Goal: Information Seeking & Learning: Learn about a topic

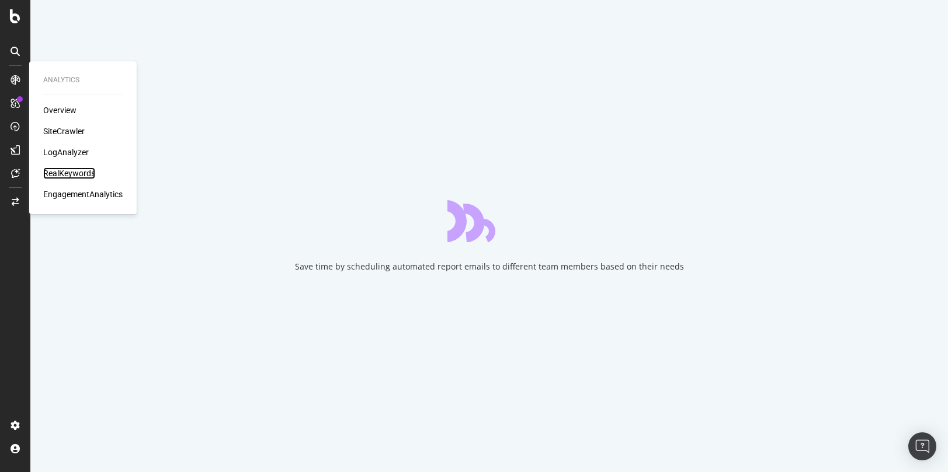
click at [65, 171] on div "RealKeywords" at bounding box center [69, 174] width 52 height 12
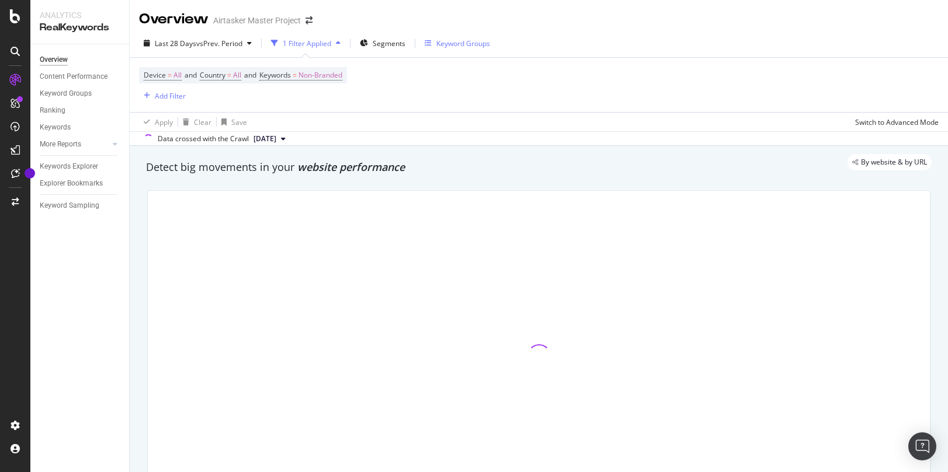
click at [438, 41] on div "Keyword Groups" at bounding box center [463, 44] width 54 height 10
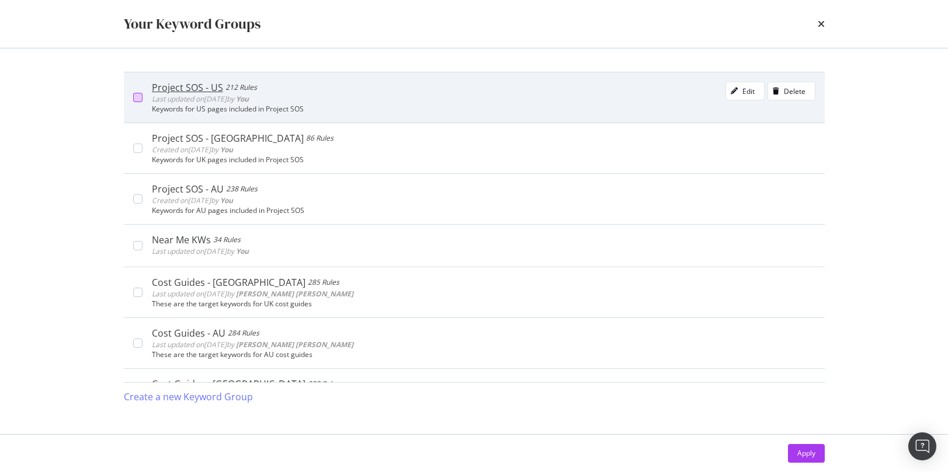
click at [135, 99] on div "modal" at bounding box center [137, 97] width 9 height 9
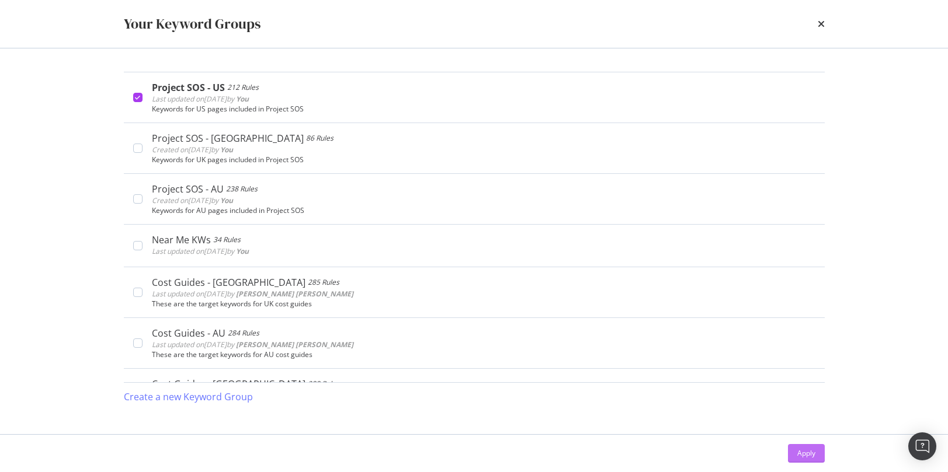
click at [790, 452] on button "Apply" at bounding box center [806, 453] width 37 height 19
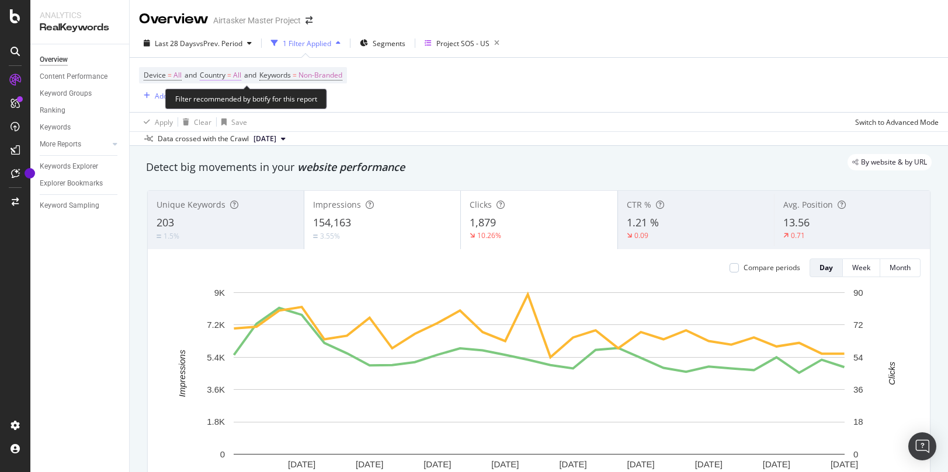
click at [213, 76] on span "Country" at bounding box center [213, 75] width 26 height 10
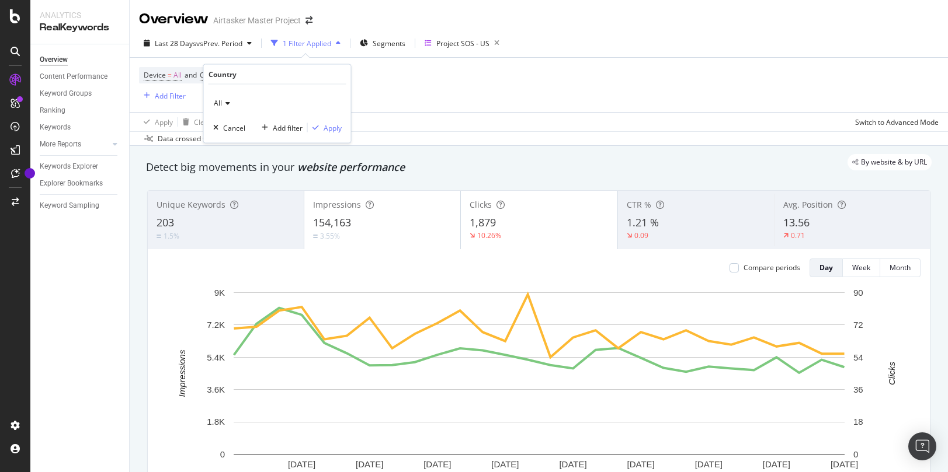
click at [217, 106] on span "All" at bounding box center [218, 103] width 8 height 10
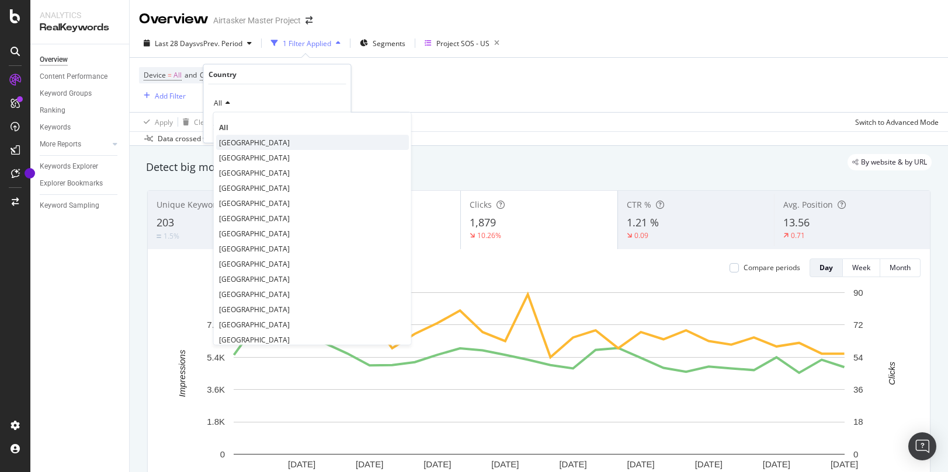
click at [248, 147] on span "[GEOGRAPHIC_DATA]" at bounding box center [254, 142] width 71 height 10
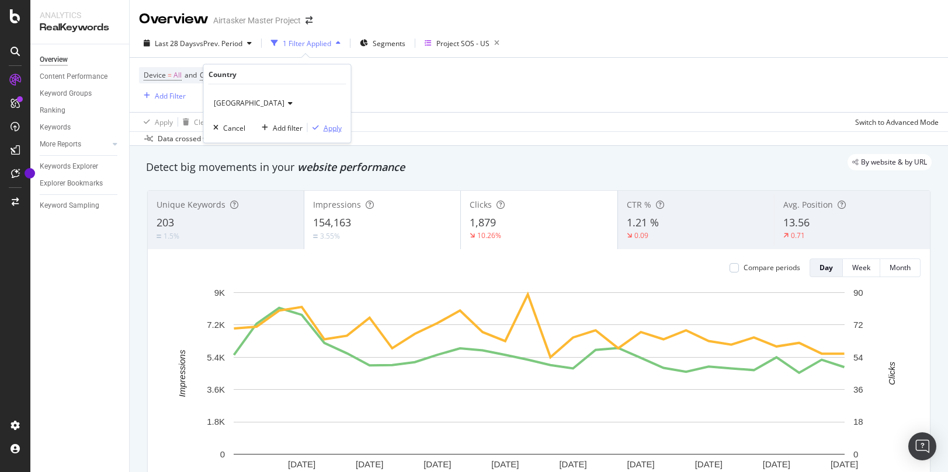
click at [319, 131] on div "button" at bounding box center [316, 127] width 16 height 7
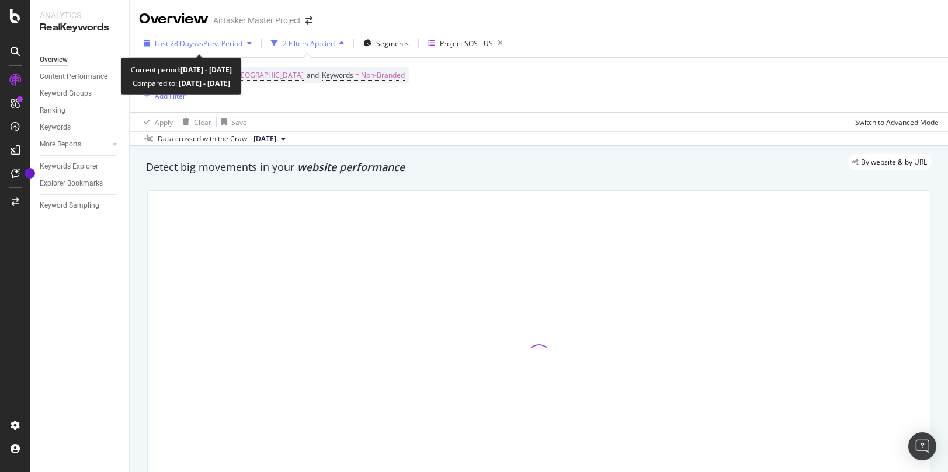
click at [214, 43] on span "vs Prev. Period" at bounding box center [219, 44] width 46 height 10
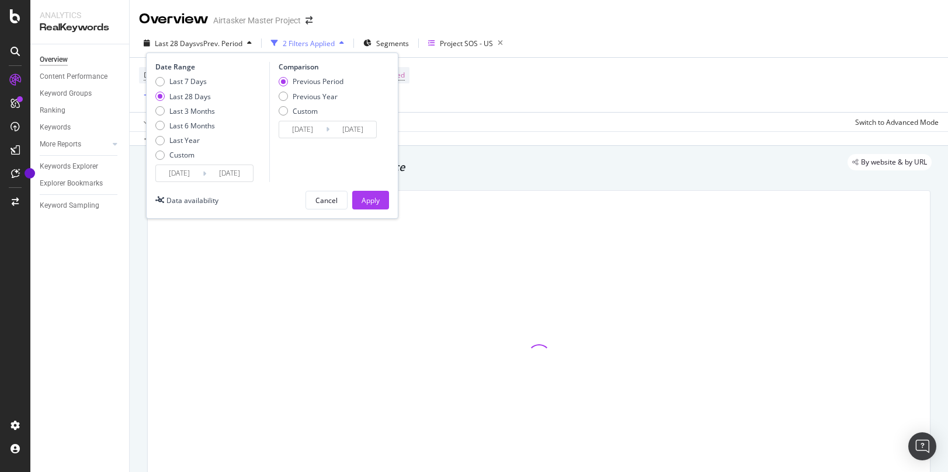
click at [192, 173] on input "[DATE]" at bounding box center [179, 173] width 47 height 16
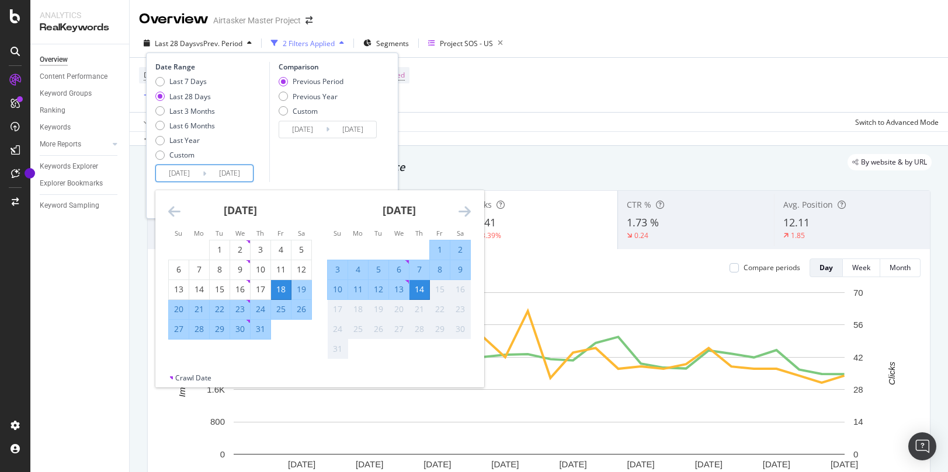
click at [461, 249] on div "2" at bounding box center [460, 250] width 20 height 12
type input "[DATE]"
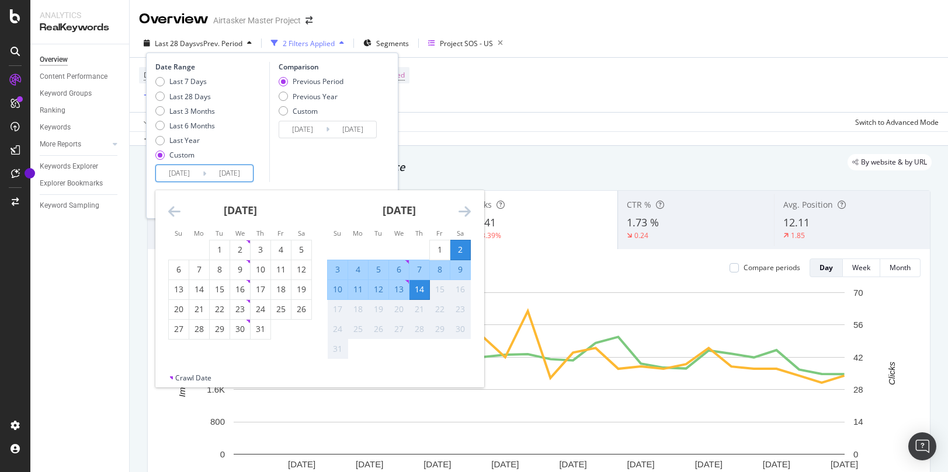
click at [436, 266] on div "8" at bounding box center [440, 270] width 20 height 12
type input "[DATE]"
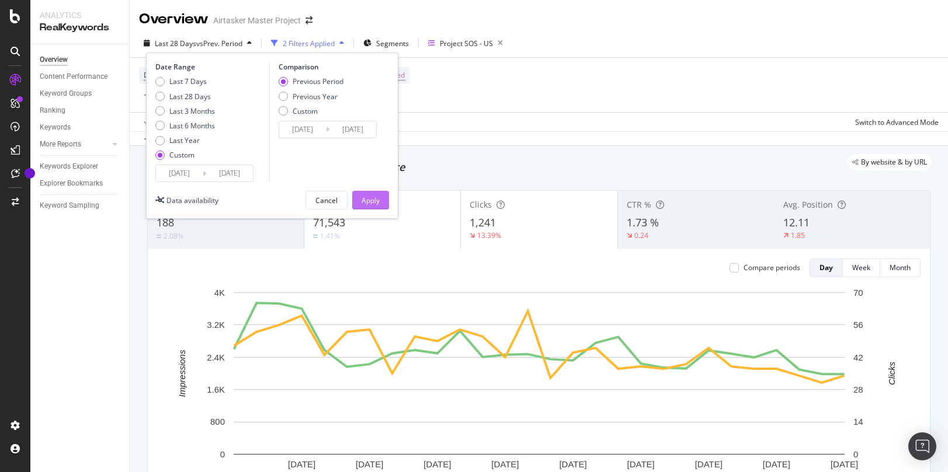
click at [369, 197] on div "Apply" at bounding box center [371, 201] width 18 height 10
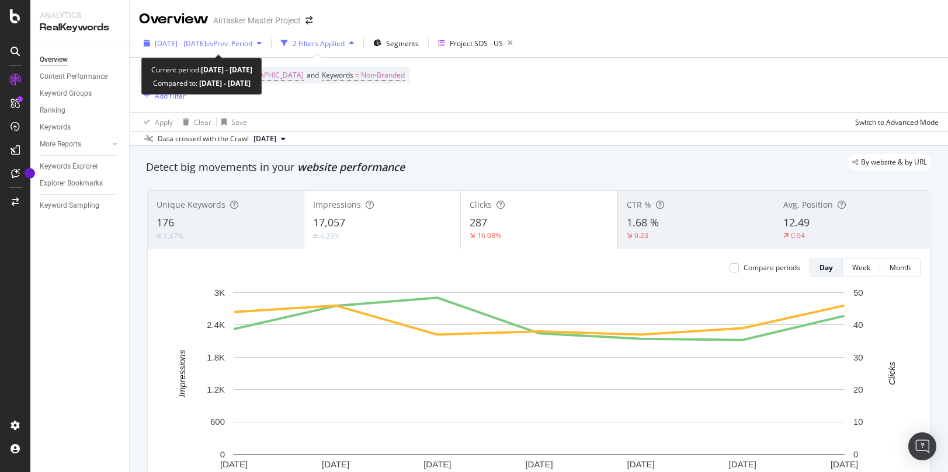
click at [239, 41] on span "vs Prev. Period" at bounding box center [229, 44] width 46 height 10
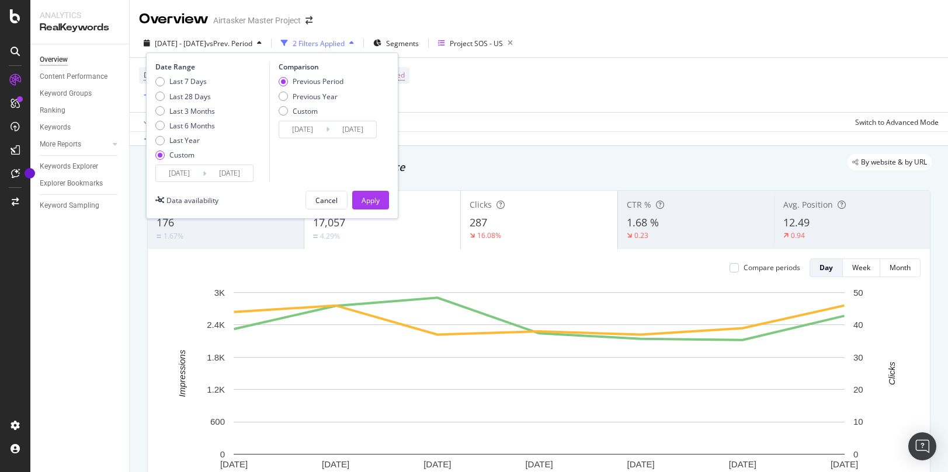
click at [193, 176] on input "[DATE]" at bounding box center [179, 173] width 47 height 16
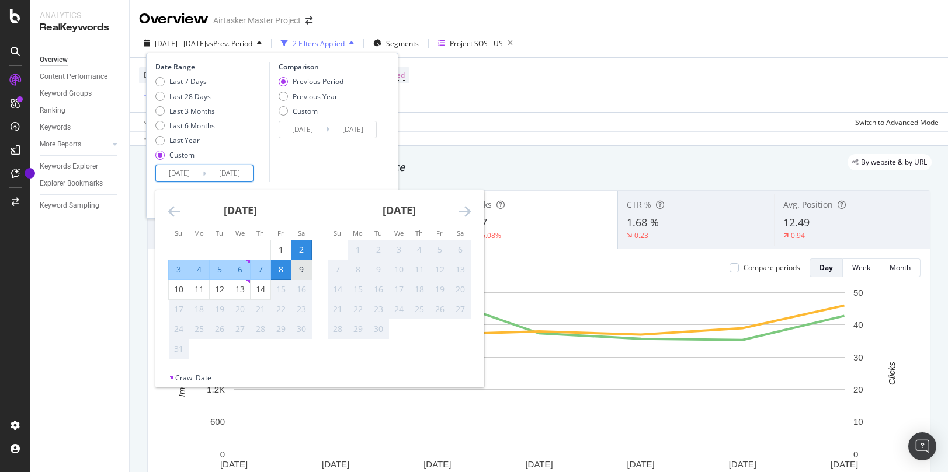
click at [305, 269] on div "9" at bounding box center [301, 270] width 20 height 12
type input "[DATE]"
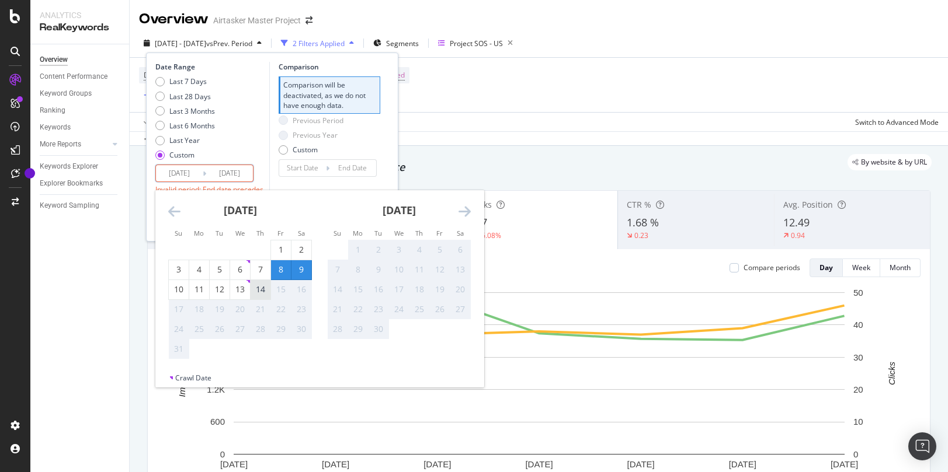
click at [255, 287] on div "14" at bounding box center [261, 290] width 20 height 12
type input "[DATE]"
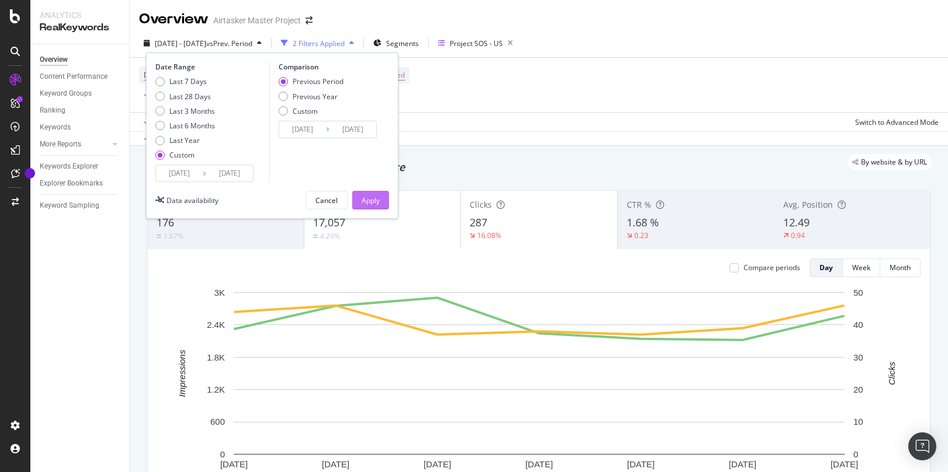
click at [378, 201] on div "Apply" at bounding box center [371, 201] width 18 height 10
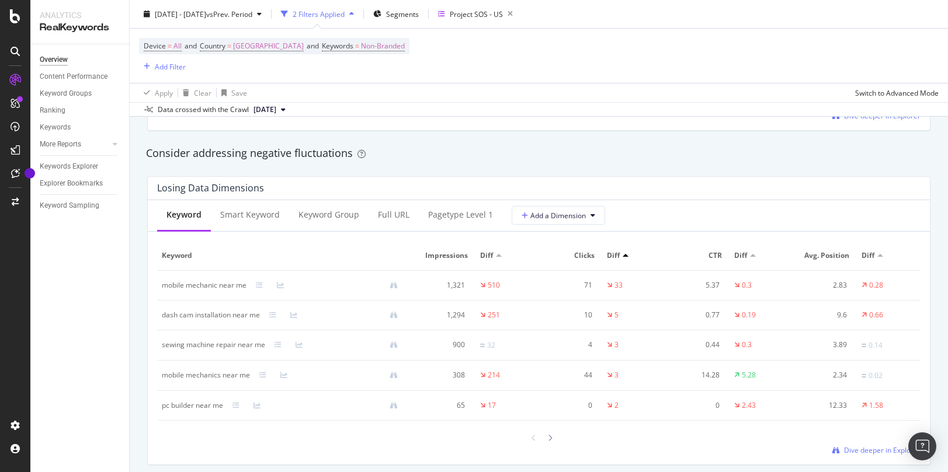
scroll to position [1346, 0]
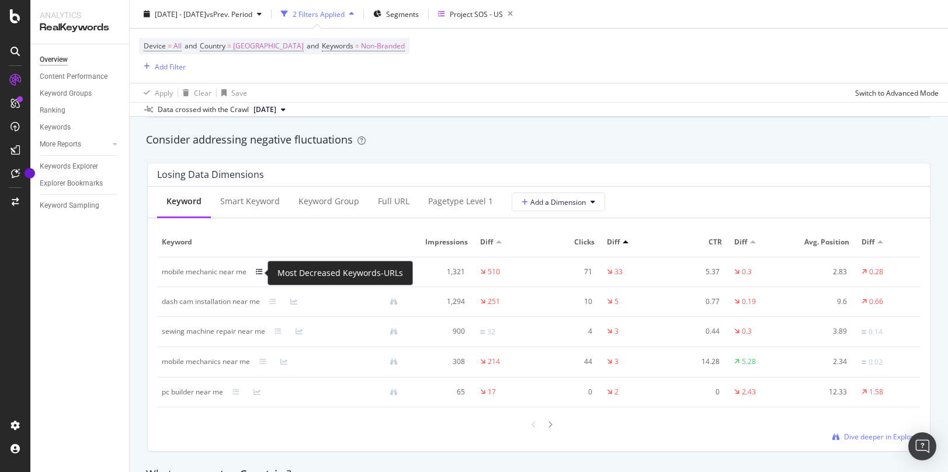
click at [259, 271] on icon at bounding box center [259, 272] width 7 height 7
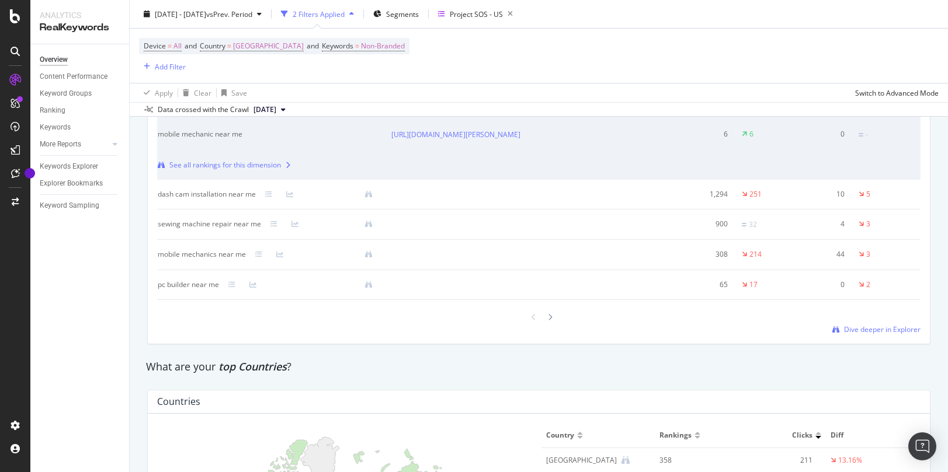
scroll to position [1639, 0]
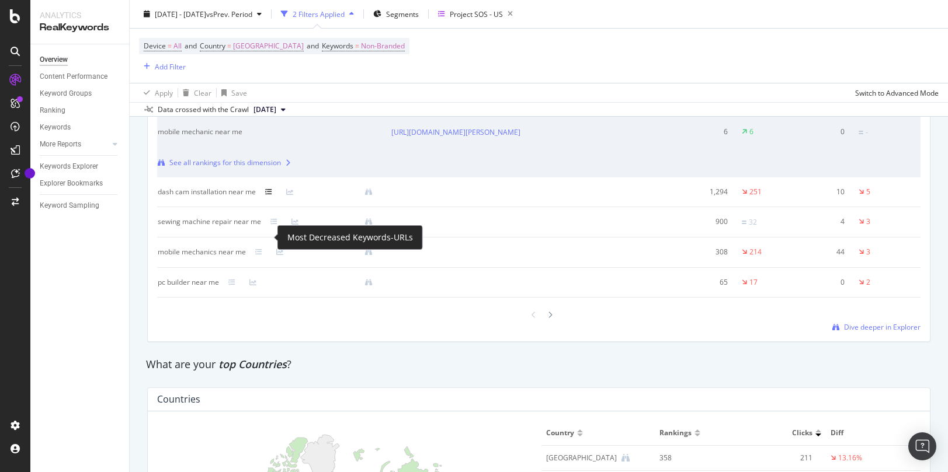
click at [269, 196] on icon at bounding box center [268, 192] width 7 height 7
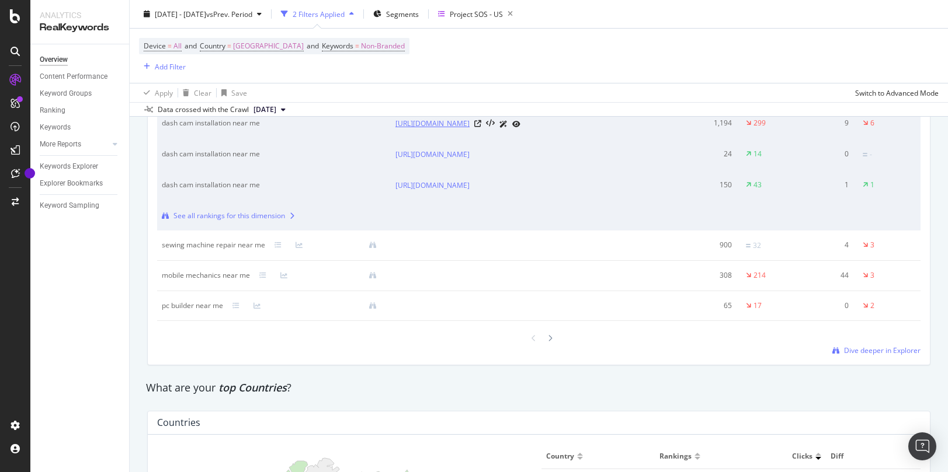
scroll to position [1561, 0]
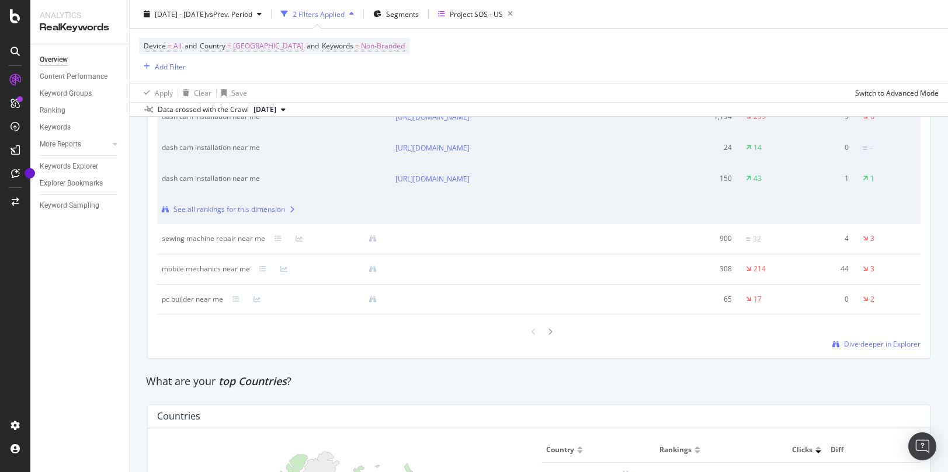
click at [282, 244] on div "sewing machine repair near me" at bounding box center [274, 239] width 224 height 11
click at [277, 242] on icon at bounding box center [278, 238] width 7 height 7
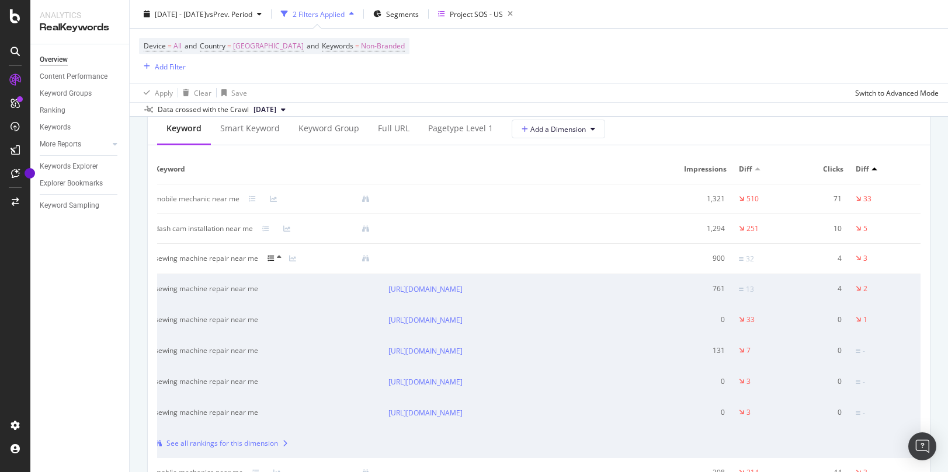
scroll to position [1368, 0]
